Goal: Information Seeking & Learning: Learn about a topic

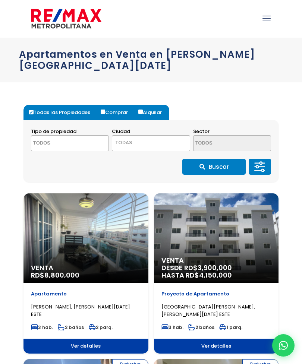
select select
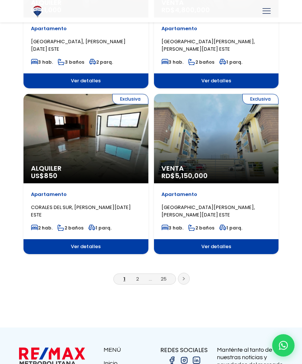
scroll to position [1254, 0]
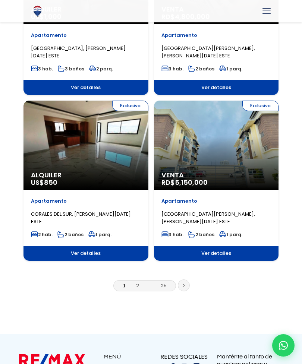
click at [187, 280] on link at bounding box center [184, 286] width 12 height 12
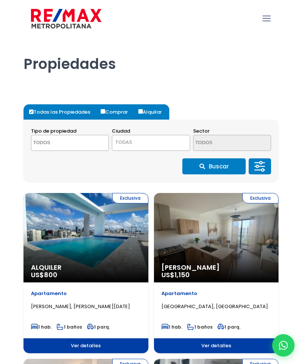
select select
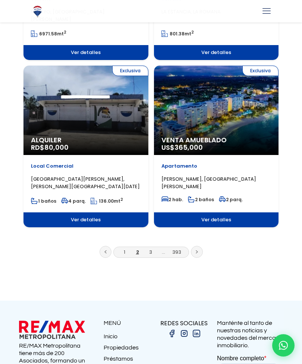
scroll to position [1292, 0]
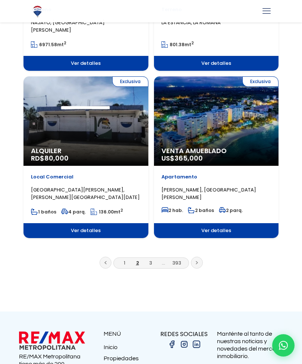
click at [200, 259] on link at bounding box center [197, 263] width 12 height 12
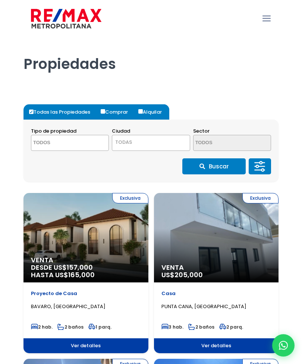
select select
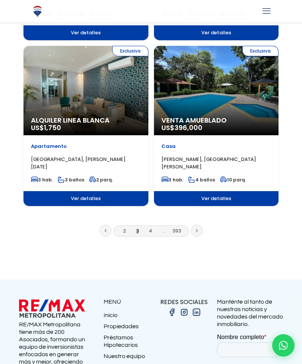
scroll to position [1312, 0]
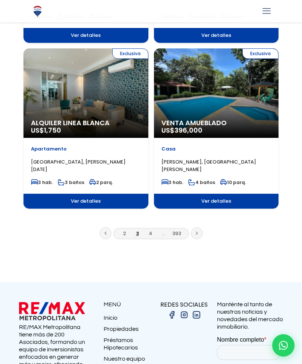
click at [202, 237] on link at bounding box center [197, 234] width 12 height 12
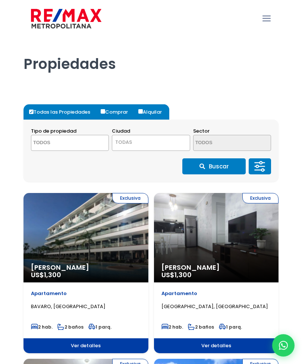
select select
